Goal: Task Accomplishment & Management: Use online tool/utility

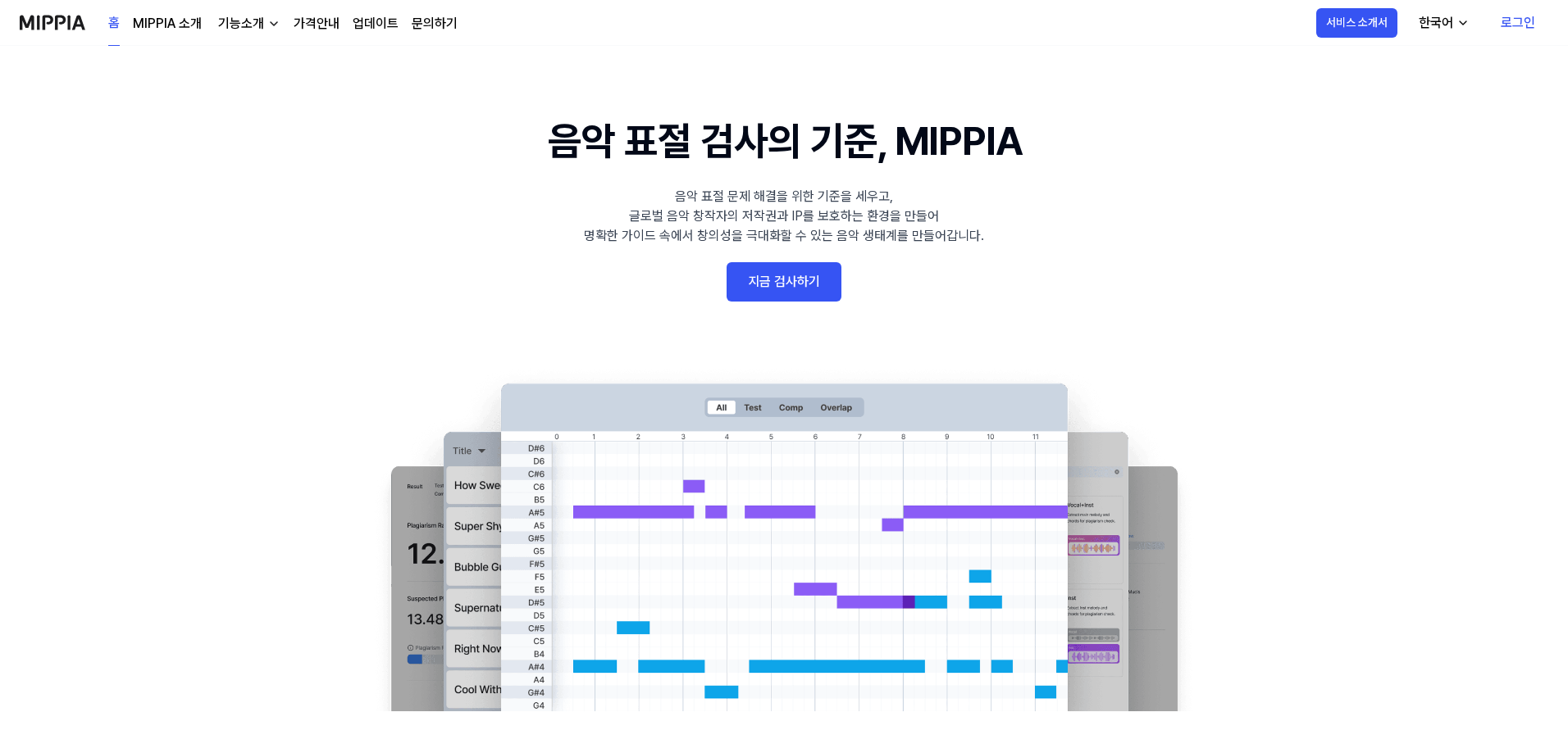
click at [1511, 15] on link "로그인" at bounding box center [1517, 22] width 60 height 46
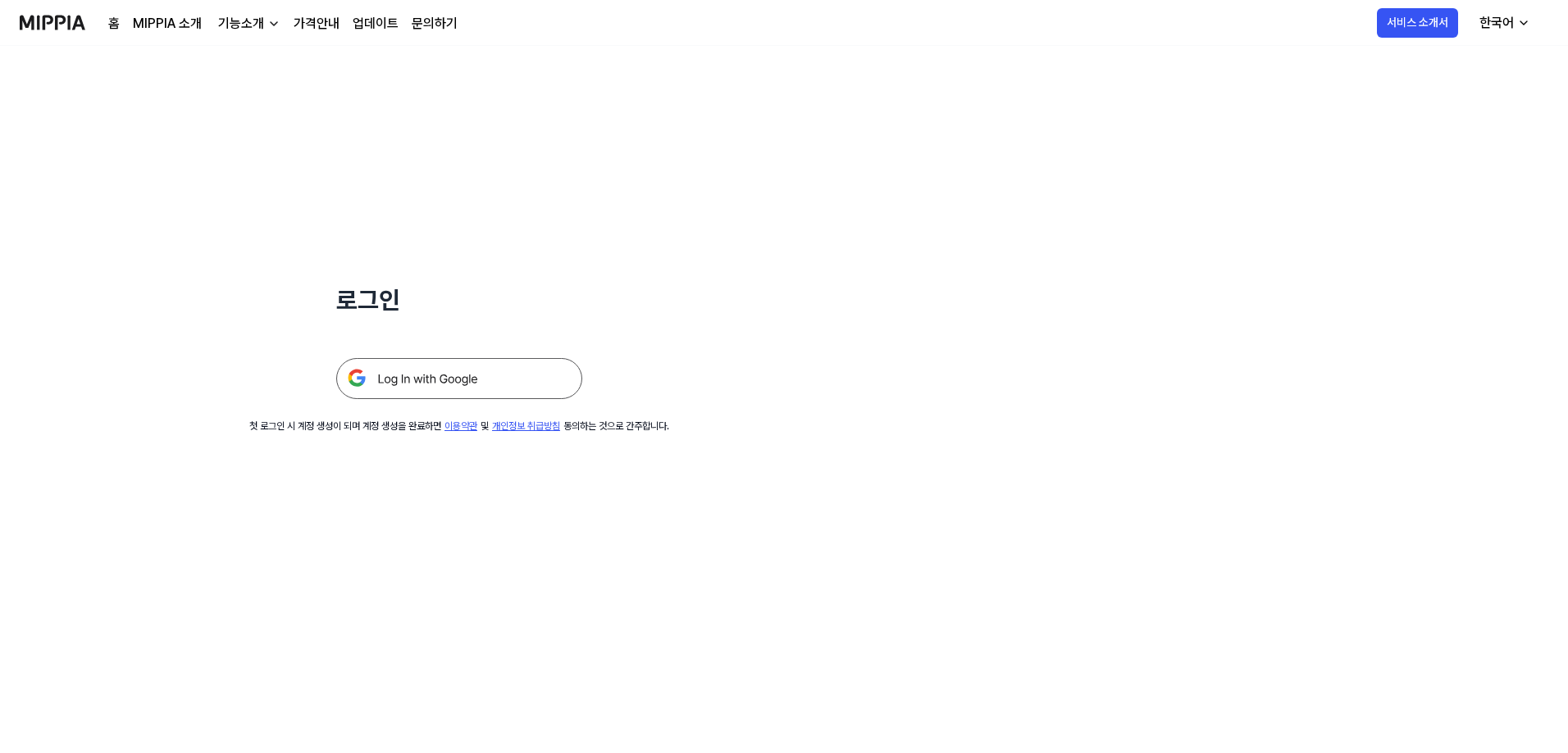
click at [445, 386] on img at bounding box center [458, 378] width 246 height 41
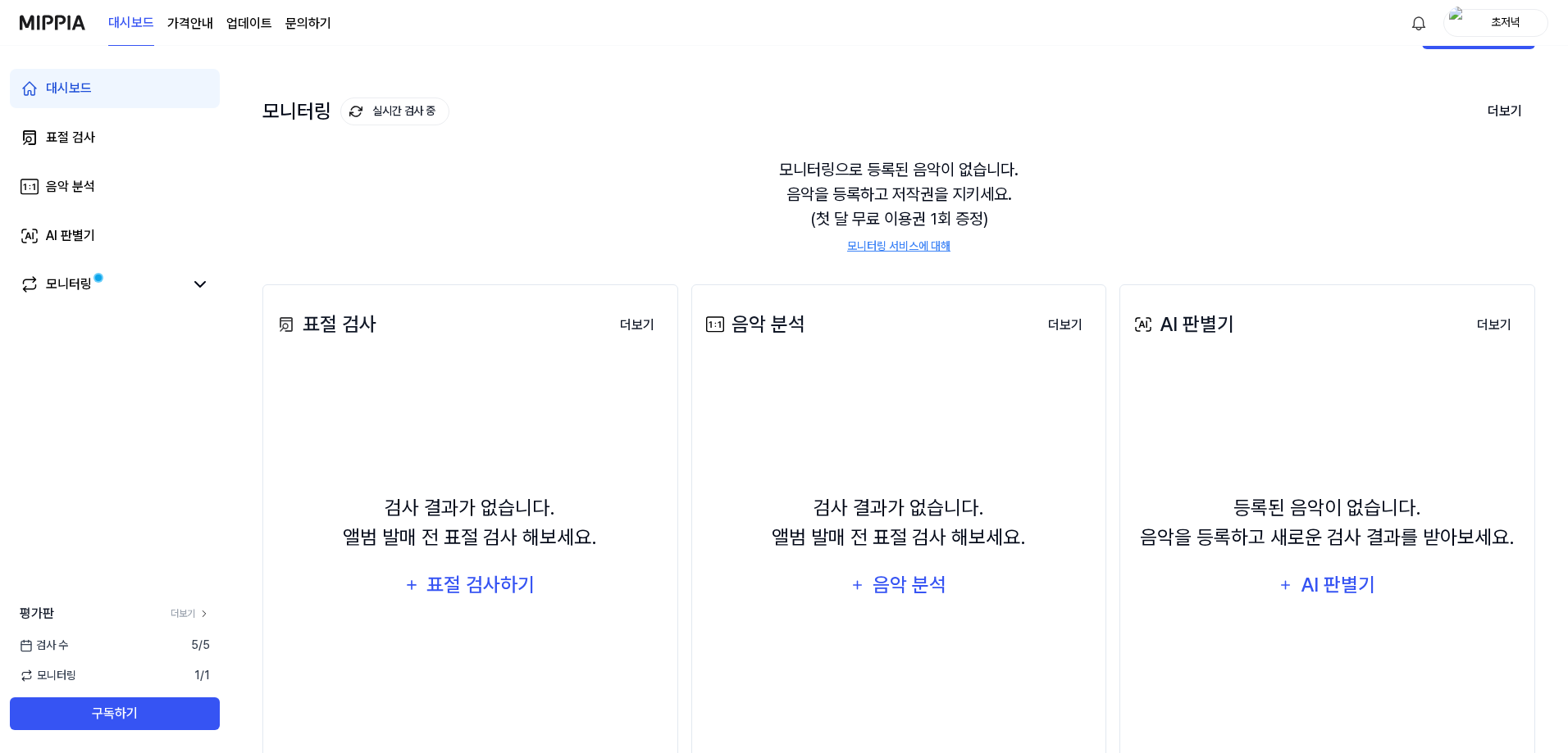
scroll to position [82, 0]
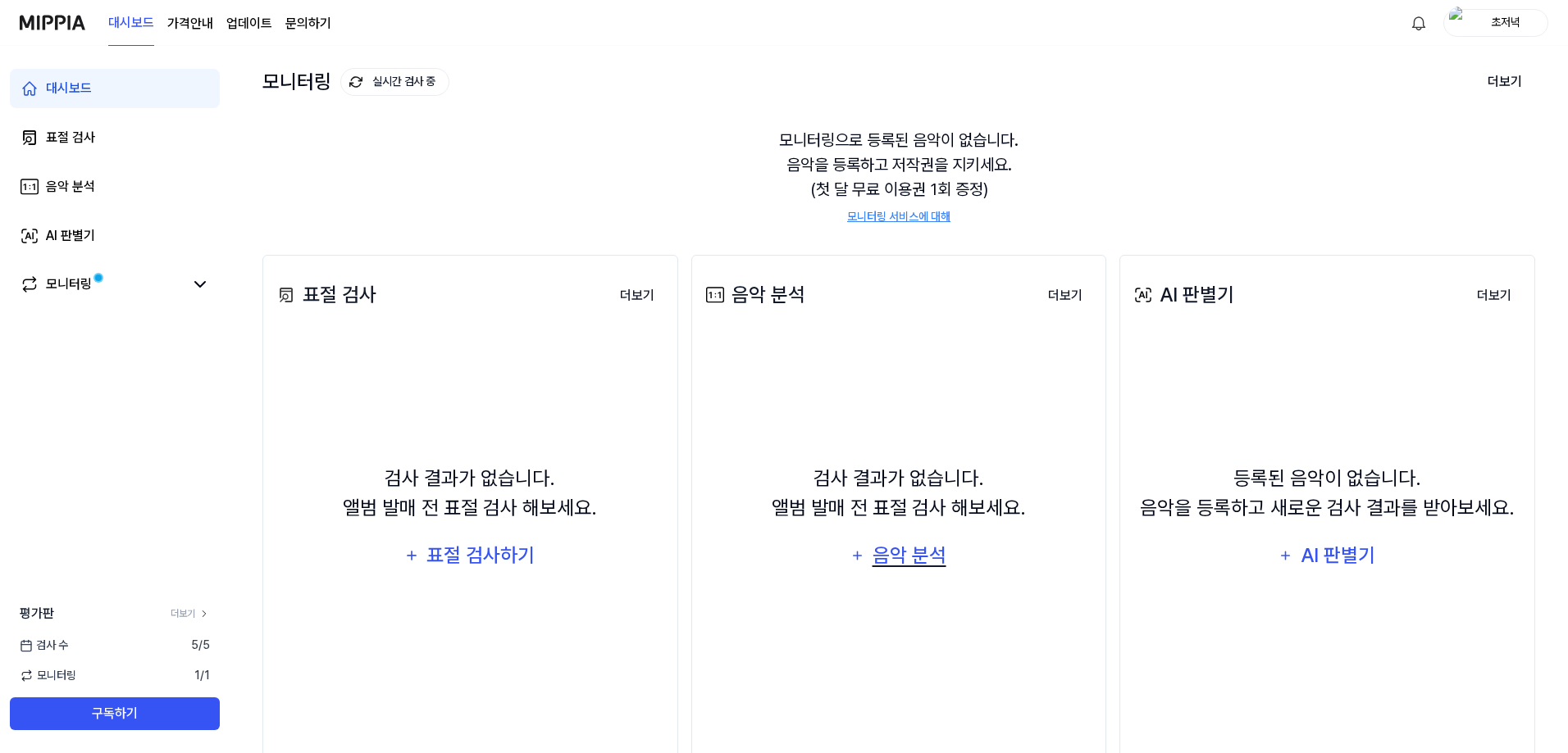
click at [899, 569] on div "음악 분석" at bounding box center [909, 556] width 78 height 31
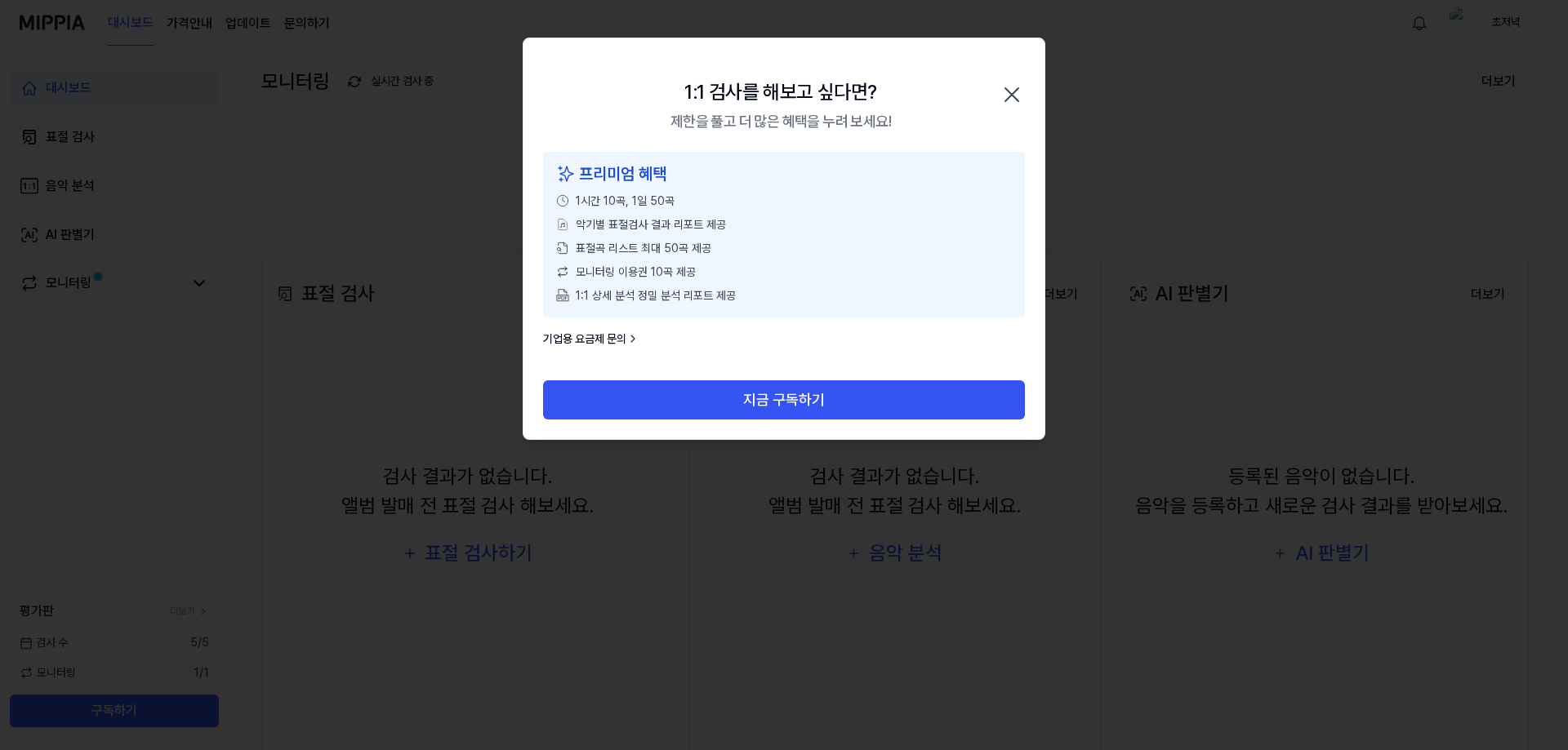
click at [1014, 97] on icon "button" at bounding box center [1011, 94] width 13 height 13
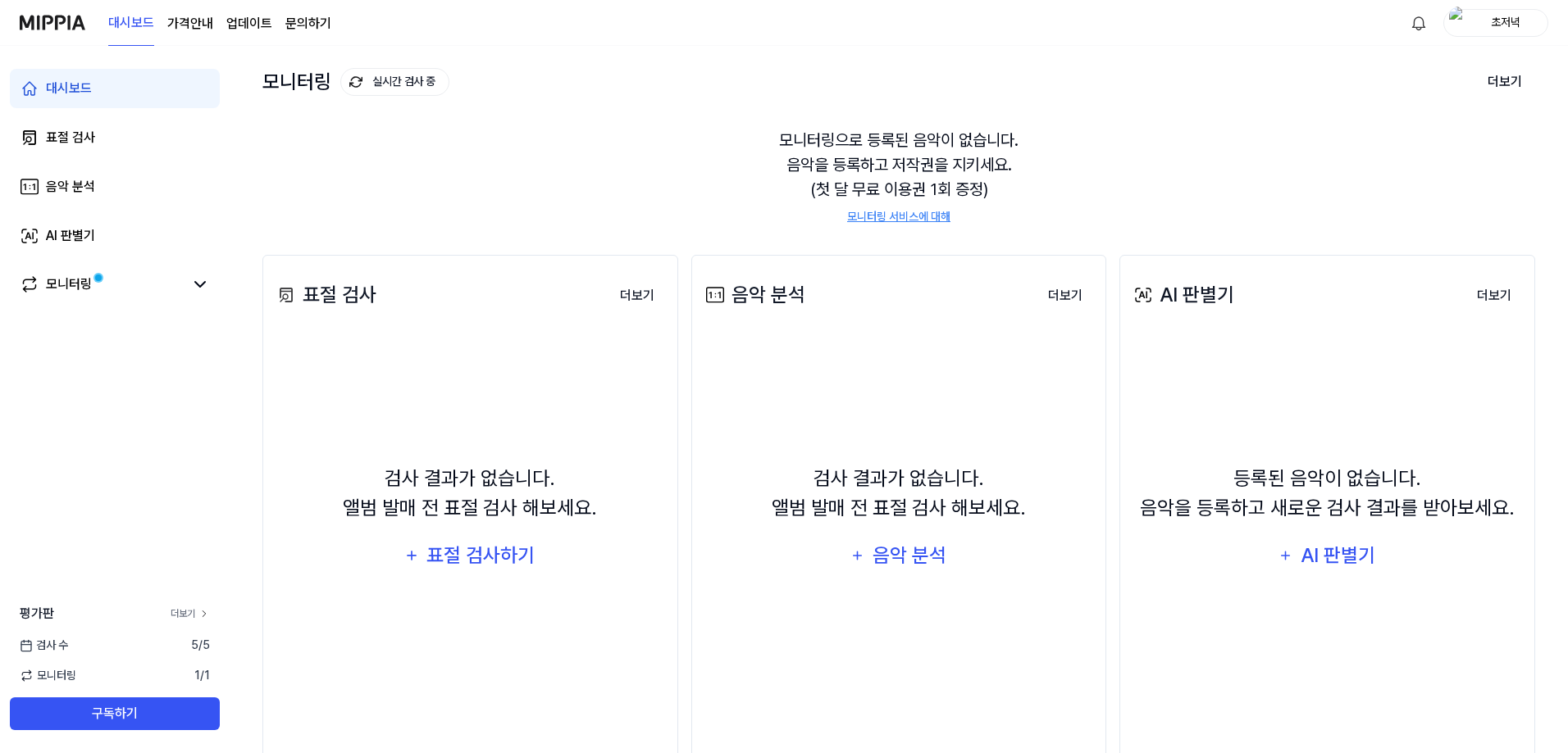
click at [198, 615] on link "더보기" at bounding box center [190, 614] width 39 height 15
click at [503, 554] on div "표절 검사하기" at bounding box center [481, 556] width 112 height 31
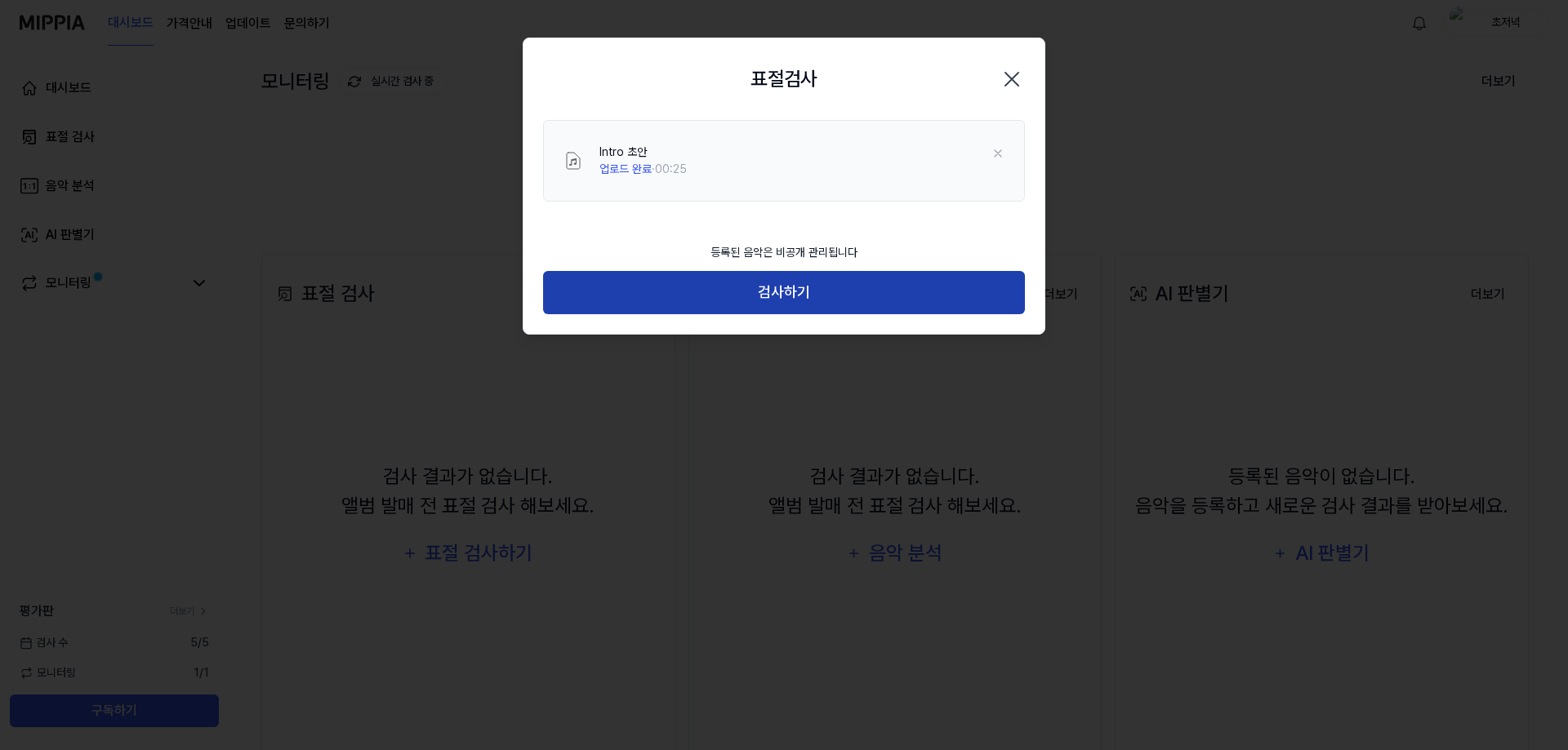
click at [843, 288] on button "검사하기" at bounding box center [783, 293] width 482 height 44
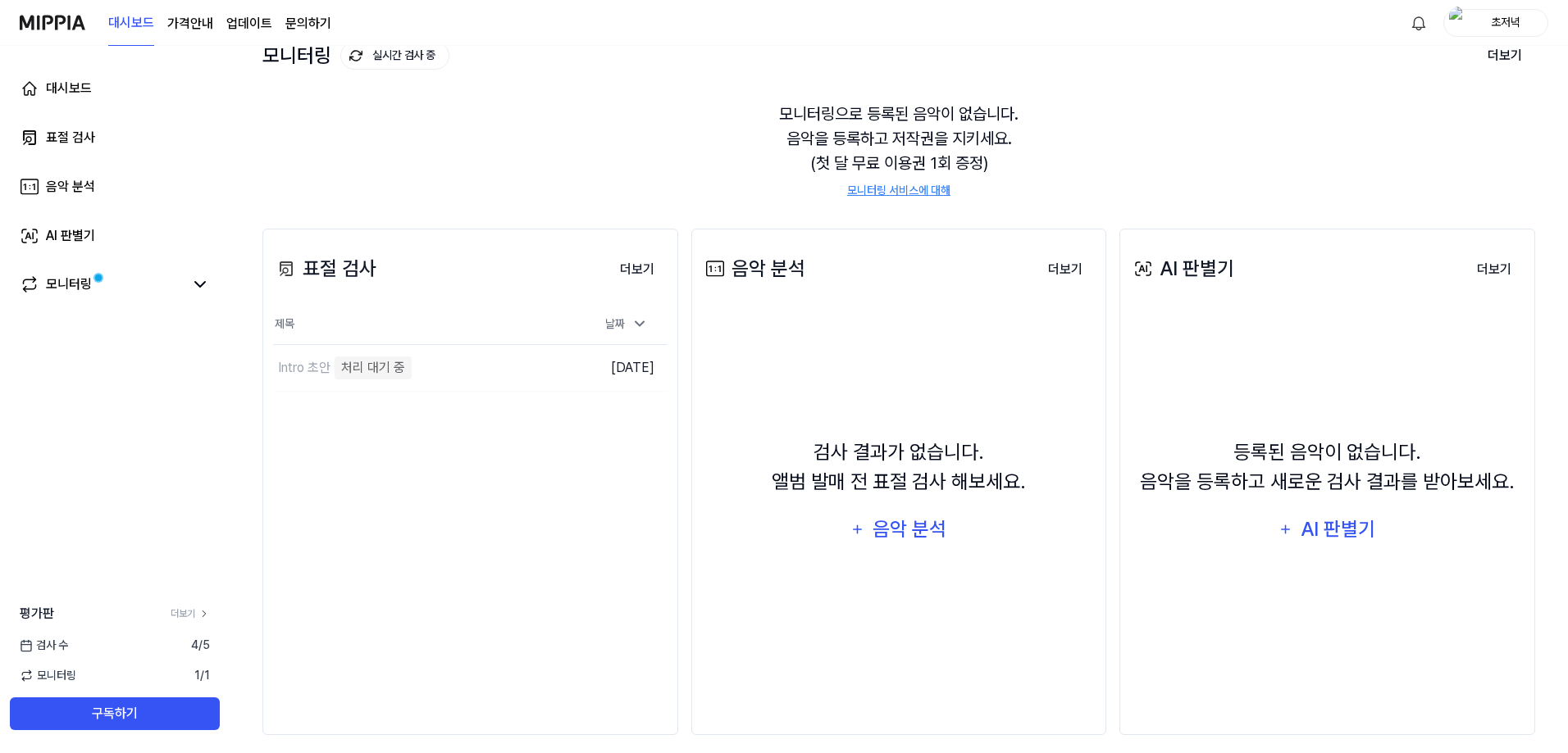
scroll to position [123, 0]
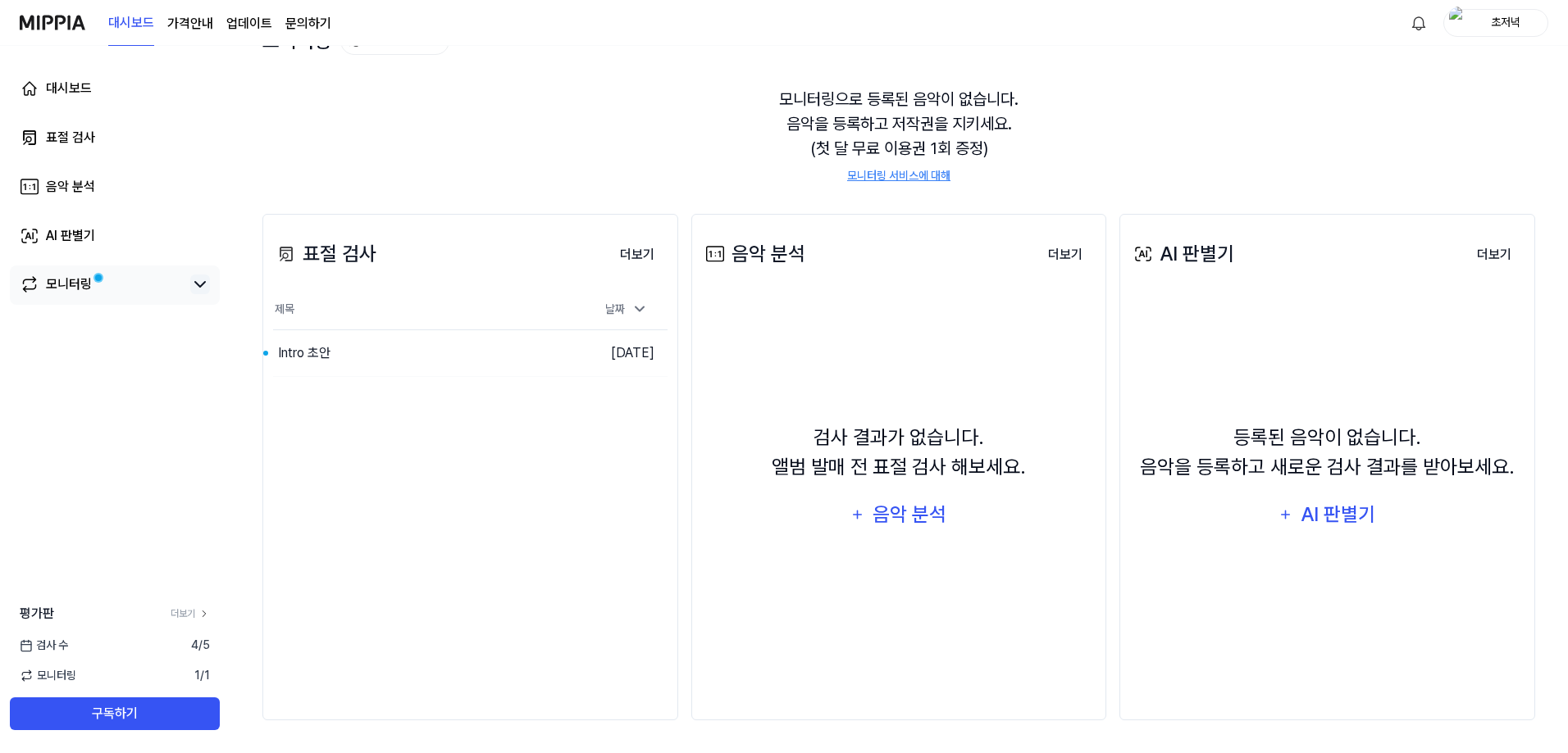
click at [203, 286] on icon at bounding box center [200, 284] width 19 height 19
click at [193, 297] on div "모니터링" at bounding box center [115, 284] width 210 height 38
click at [640, 304] on icon at bounding box center [639, 308] width 17 height 17
click at [645, 305] on icon at bounding box center [639, 309] width 17 height 17
click at [546, 360] on button "이동하기" at bounding box center [539, 353] width 59 height 26
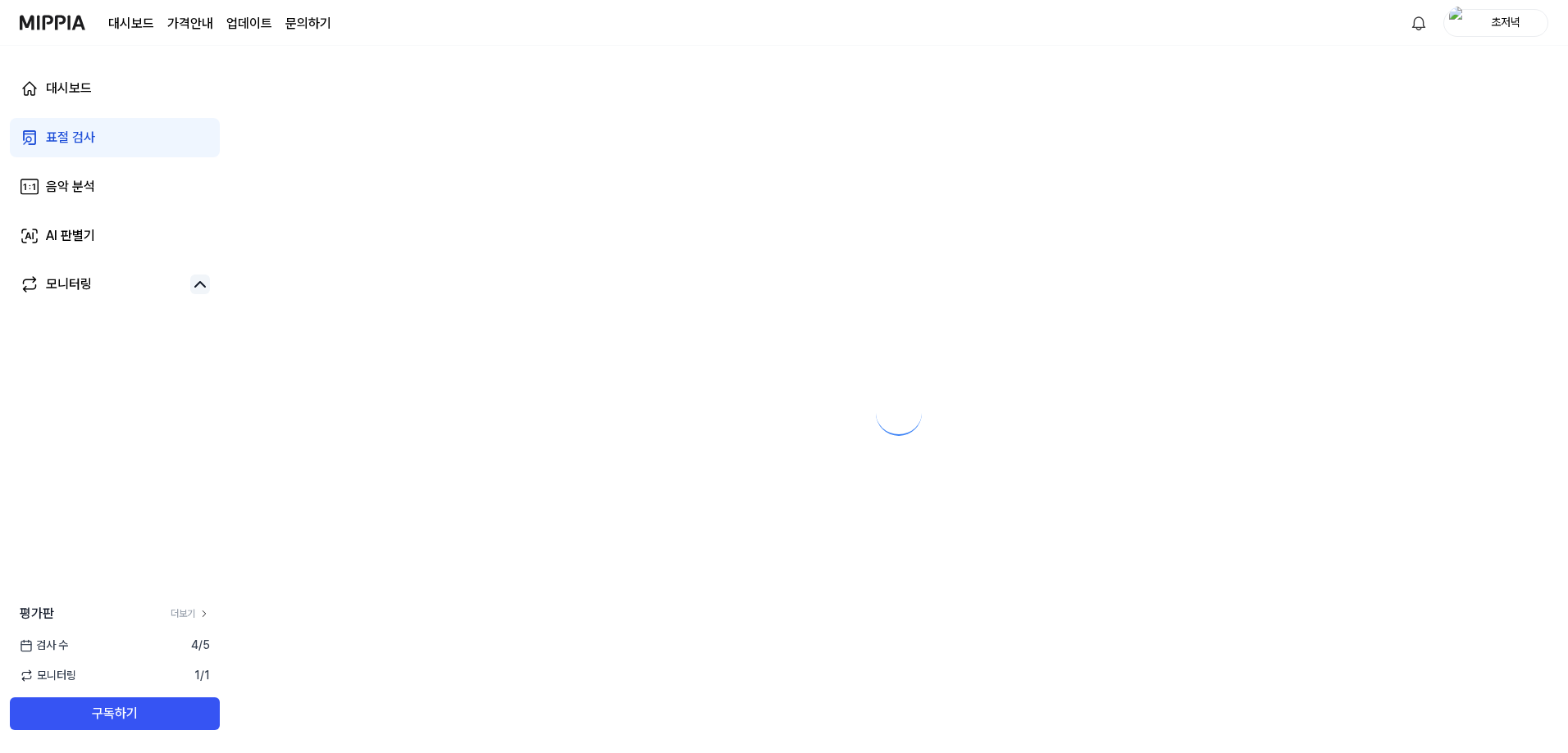
scroll to position [0, 0]
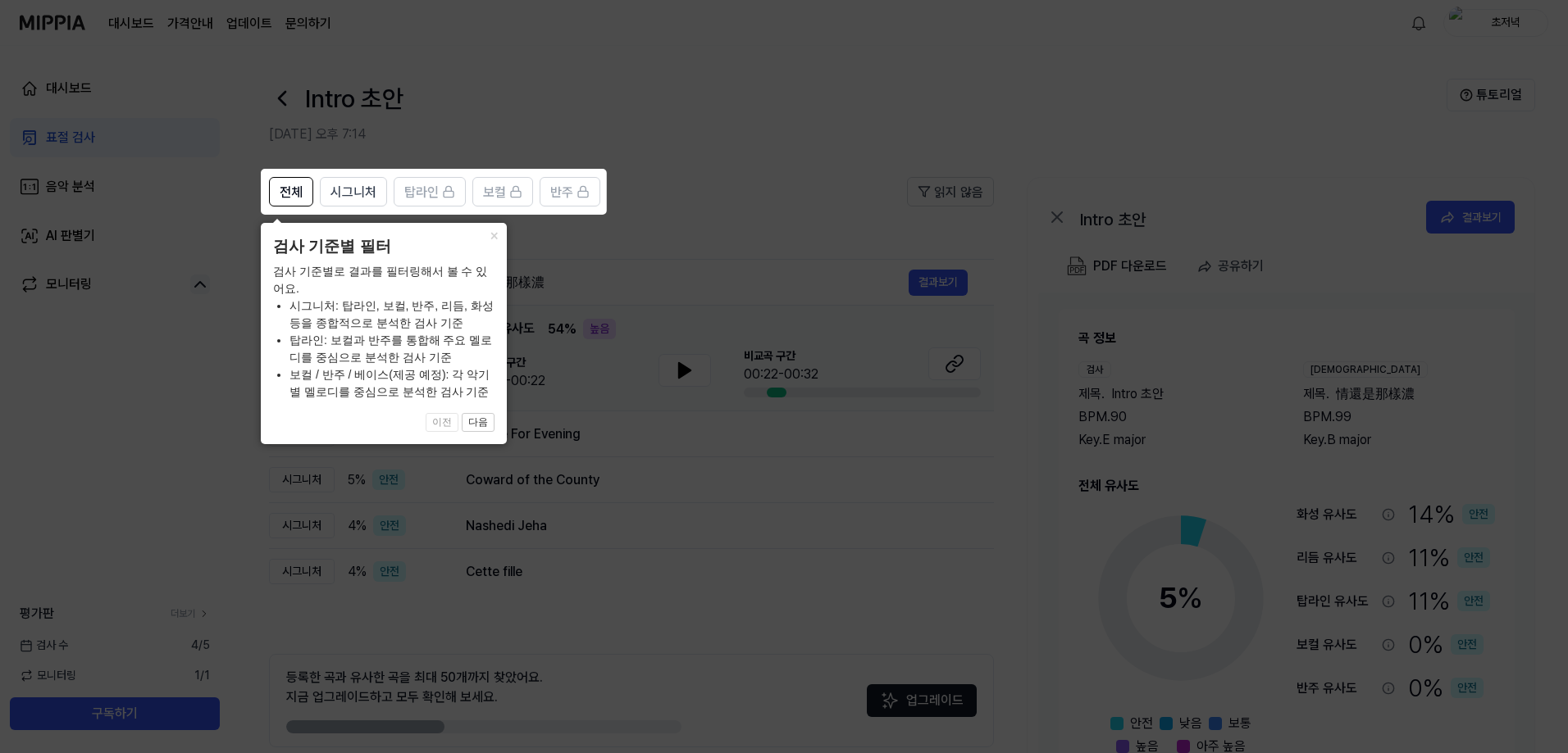
click at [565, 348] on icon at bounding box center [787, 376] width 1575 height 753
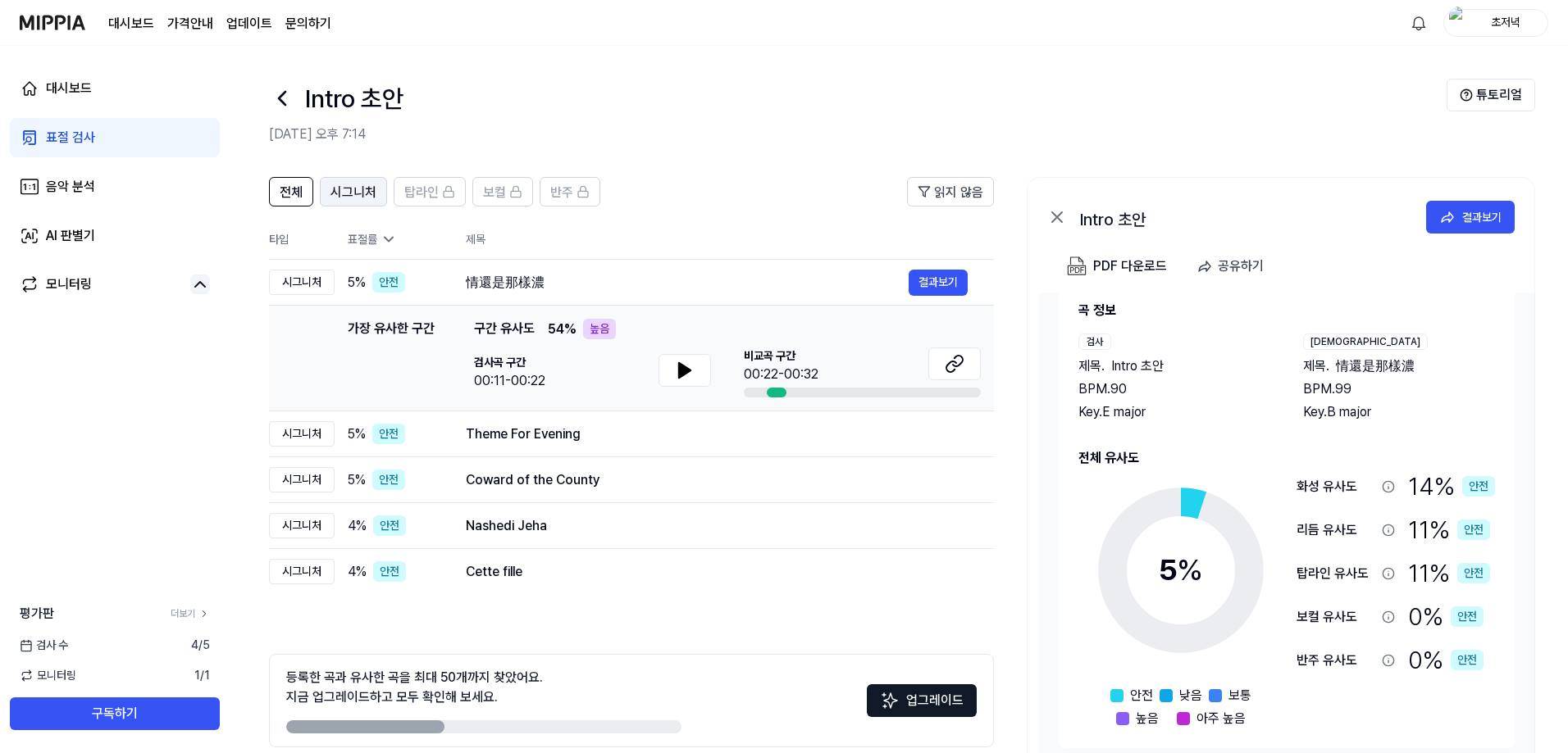
click at [373, 192] on span "시그니처" at bounding box center [353, 193] width 46 height 19
click at [303, 187] on button "전체" at bounding box center [291, 192] width 45 height 29
click at [698, 162] on div "전체 시그니처 탑라인 보컬 반주 읽지 않음 전체 시그니처 탑라인 보컬 반주 타입 표절률 제목 표절률 읽지 않음 시그니처 5 % 안전 情還是那樣…" at bounding box center [898, 493] width 1338 height 665
click at [921, 287] on button "결과보기" at bounding box center [938, 282] width 59 height 26
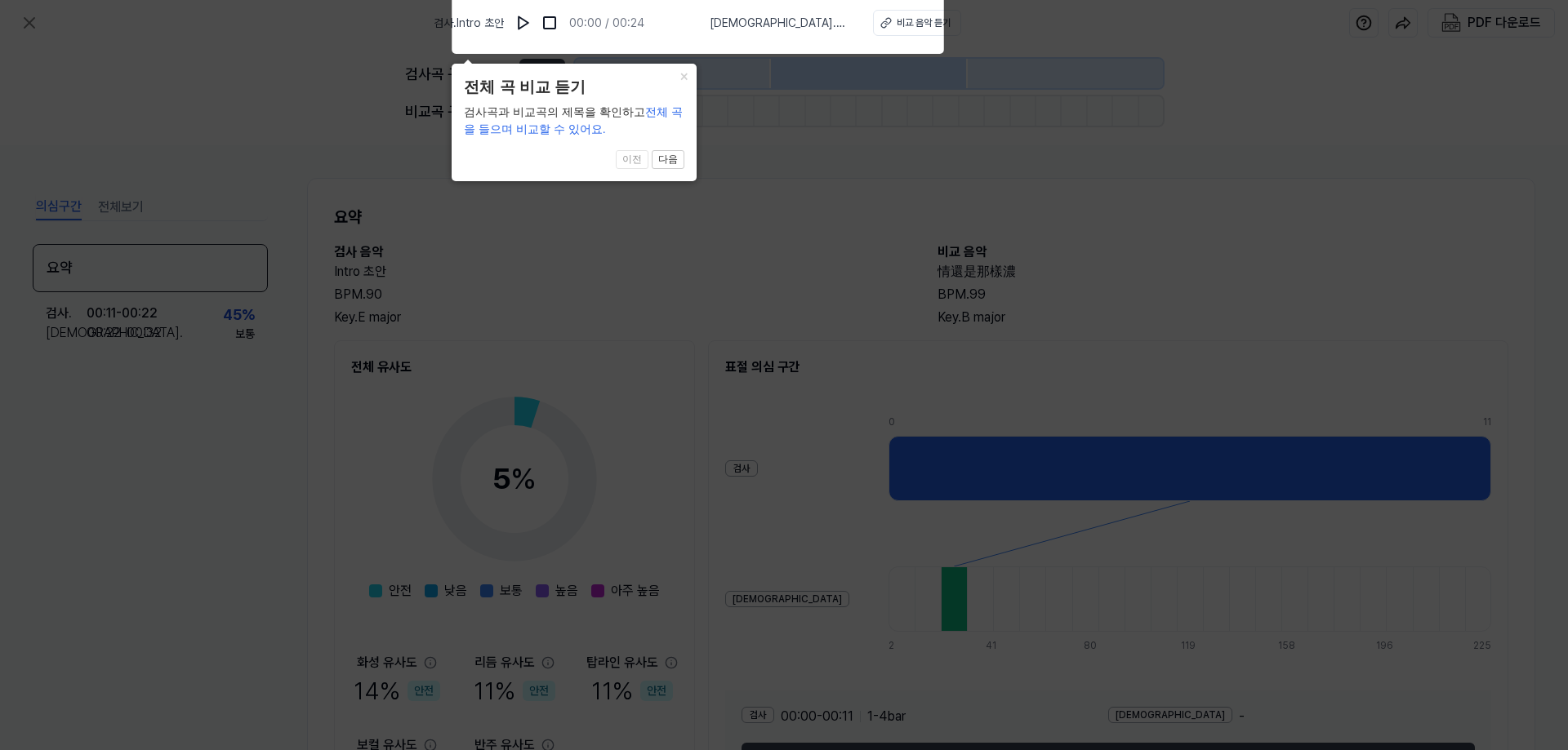
click at [854, 272] on icon at bounding box center [784, 371] width 1568 height 759
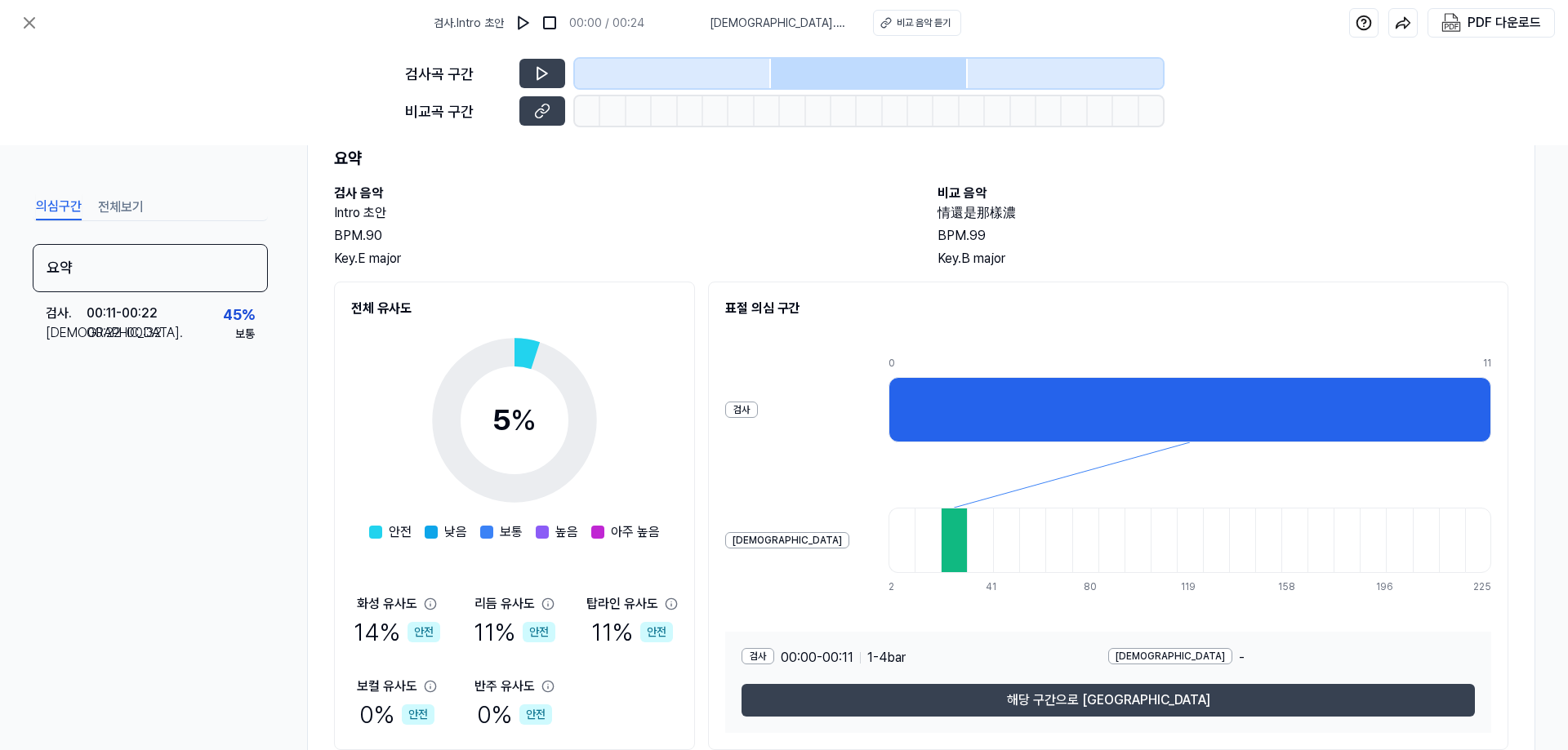
scroll to position [118, 0]
